Goal: Find specific page/section: Find specific page/section

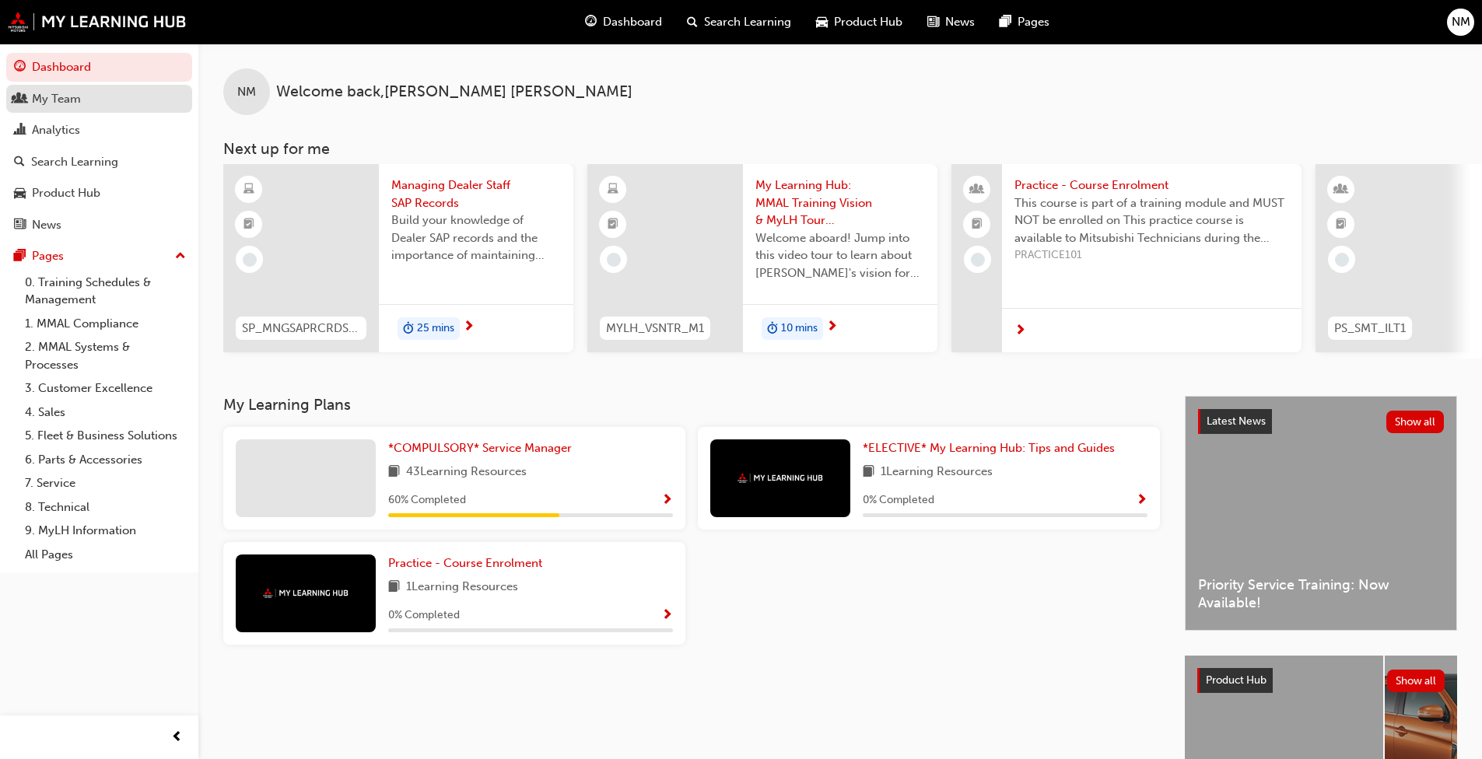
click at [78, 99] on div "My Team" at bounding box center [56, 99] width 49 height 18
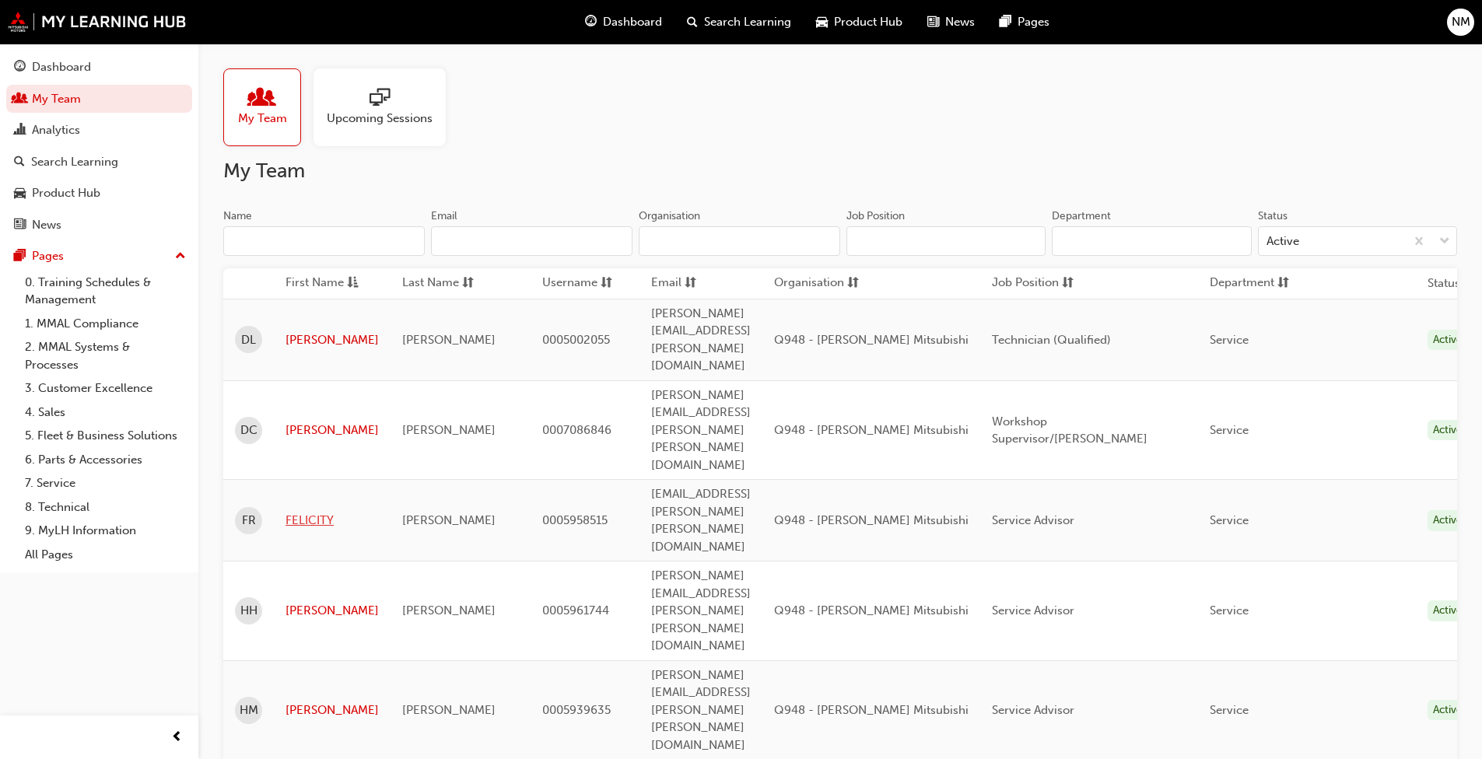
click at [354, 512] on link "FELICITY" at bounding box center [331, 521] width 93 height 18
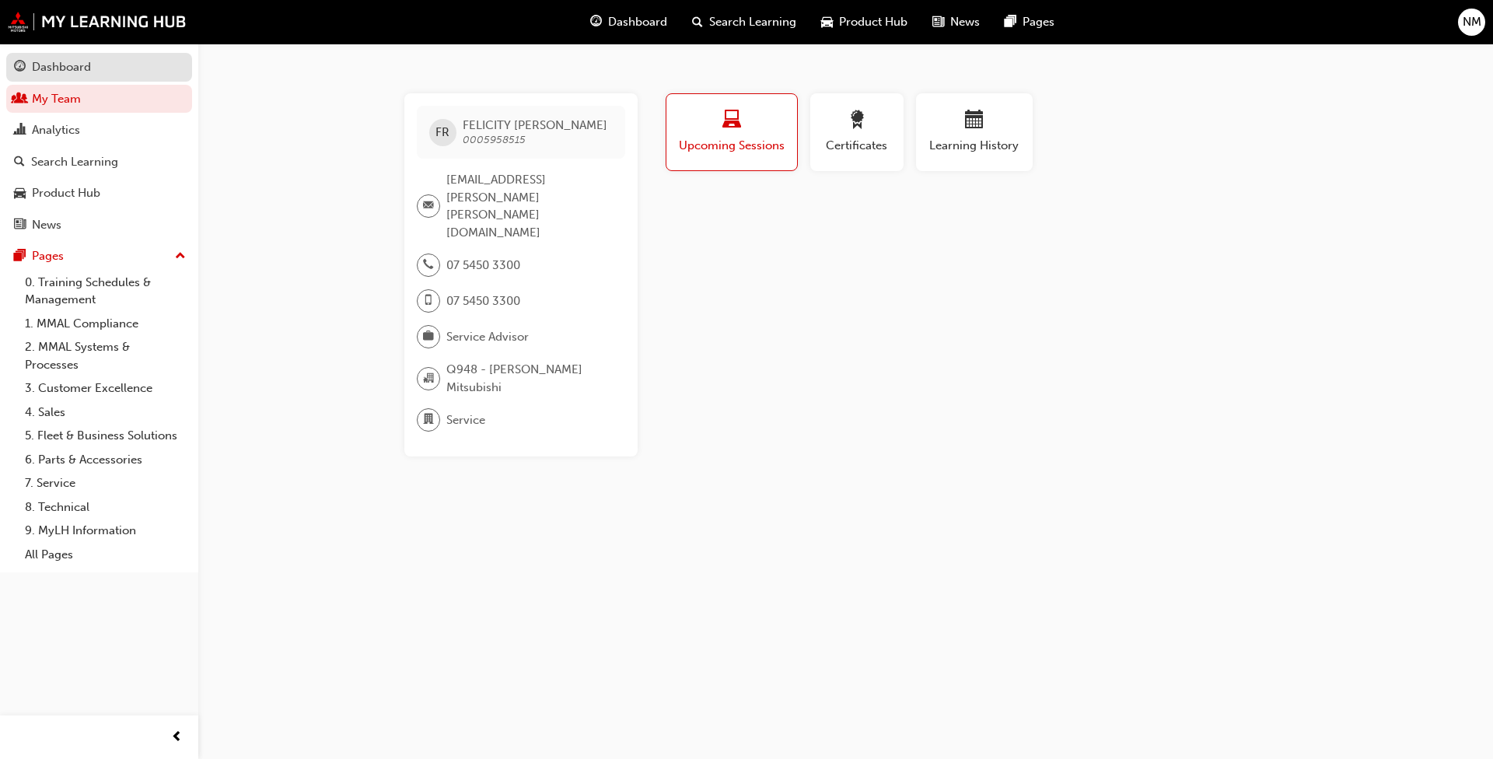
click at [68, 66] on div "Dashboard" at bounding box center [61, 67] width 59 height 18
